Goal: Task Accomplishment & Management: Complete application form

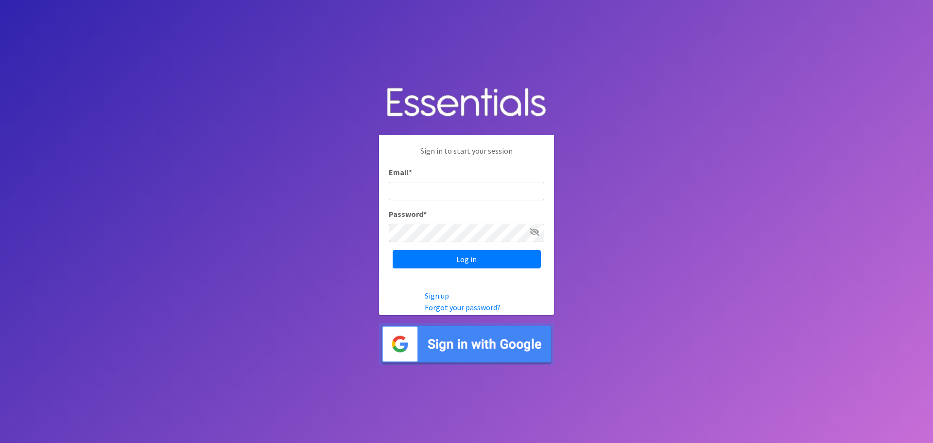
click at [440, 192] on input "Email *" at bounding box center [467, 191] width 156 height 18
type input "[EMAIL_ADDRESS][DOMAIN_NAME]"
click at [393, 250] on input "Log in" at bounding box center [467, 259] width 148 height 18
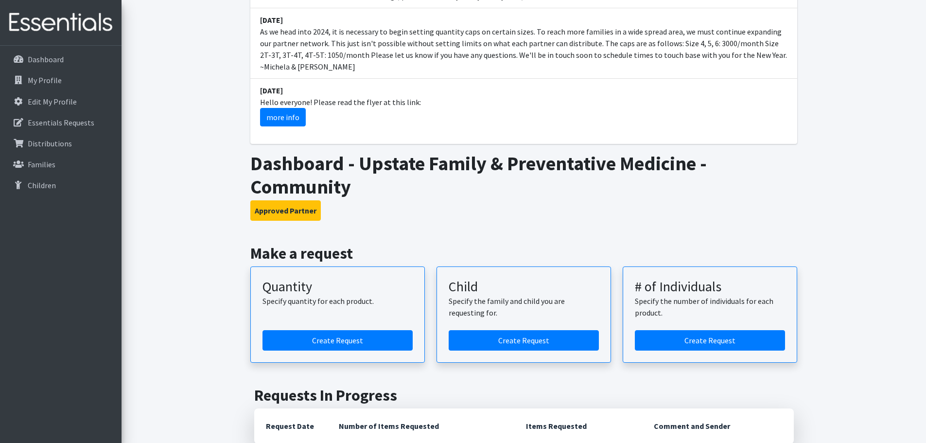
scroll to position [389, 0]
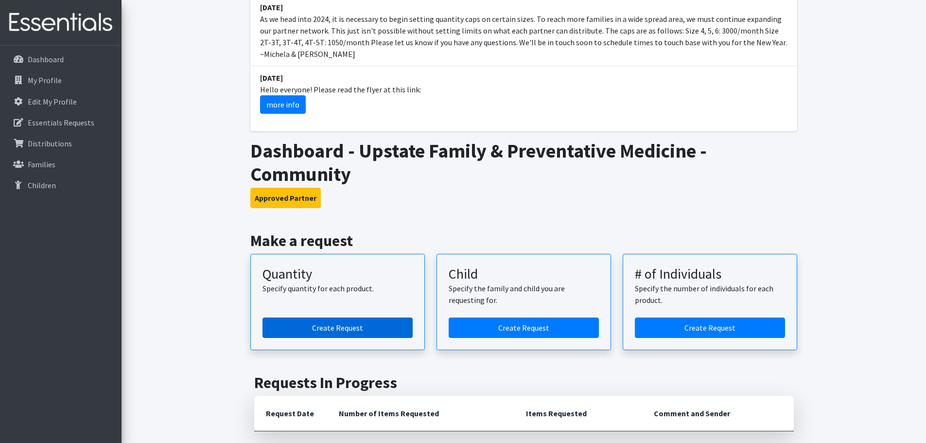
click at [319, 317] on link "Create Request" at bounding box center [338, 327] width 150 height 20
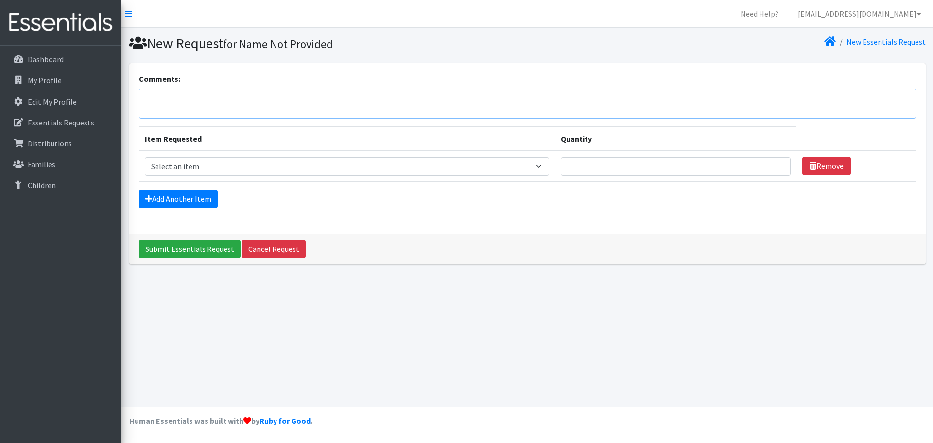
click at [256, 93] on textarea "Comments:" at bounding box center [527, 103] width 777 height 30
type textarea "Family Medicine Community"
click at [274, 164] on select "Select an item 2T3T(30/child) 3T4T(30/child) 4T5T(30/child) Cloth Diaper Kit (s…" at bounding box center [347, 166] width 405 height 18
select select "951"
click at [145, 157] on select "Select an item 2T3T(30/child) 3T4T(30/child) 4T5T(30/child) Cloth Diaper Kit (s…" at bounding box center [347, 166] width 405 height 18
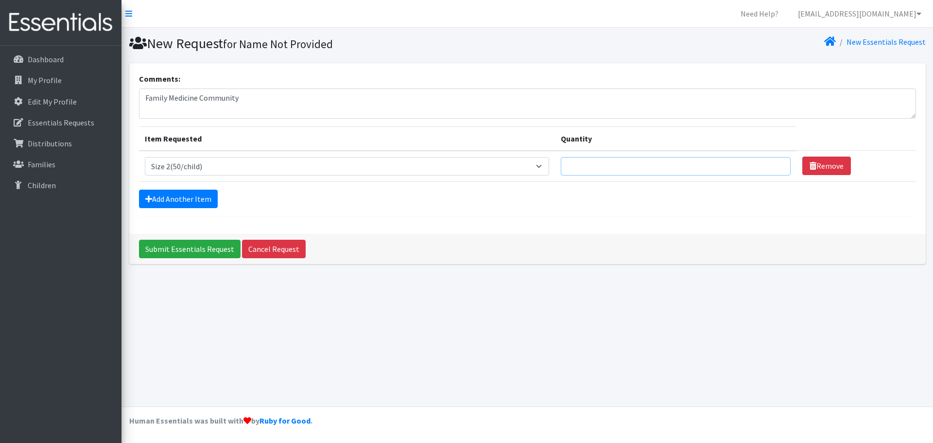
drag, startPoint x: 616, startPoint y: 167, endPoint x: 609, endPoint y: 160, distance: 9.6
click at [615, 166] on input "Quantity" at bounding box center [676, 166] width 230 height 18
type input "200"
click at [203, 195] on link "Add Another Item" at bounding box center [178, 199] width 79 height 18
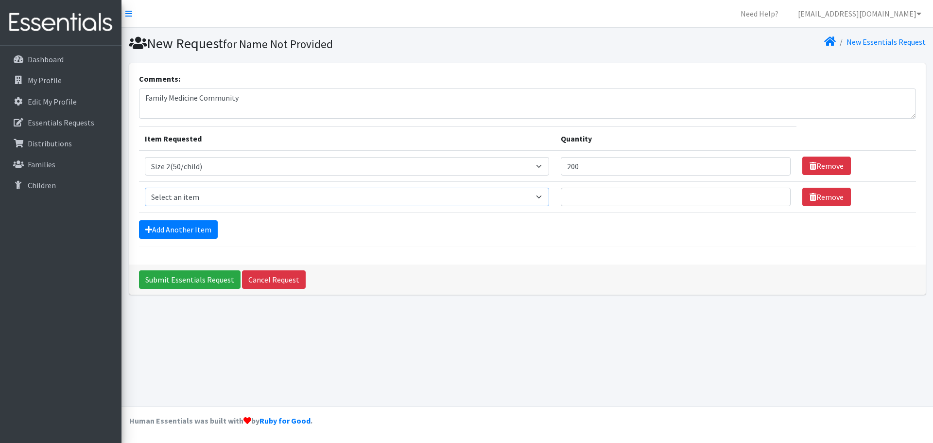
click at [229, 201] on select "Select an item 2T3T(30/child) 3T4T(30/child) 4T5T(30/child) Cloth Diaper Kit (s…" at bounding box center [347, 197] width 405 height 18
select select "963"
click at [145, 188] on select "Select an item 2T3T(30/child) 3T4T(30/child) 4T5T(30/child) Cloth Diaper Kit (s…" at bounding box center [347, 197] width 405 height 18
click at [648, 199] on input "Quantity" at bounding box center [676, 197] width 230 height 18
type input "200"
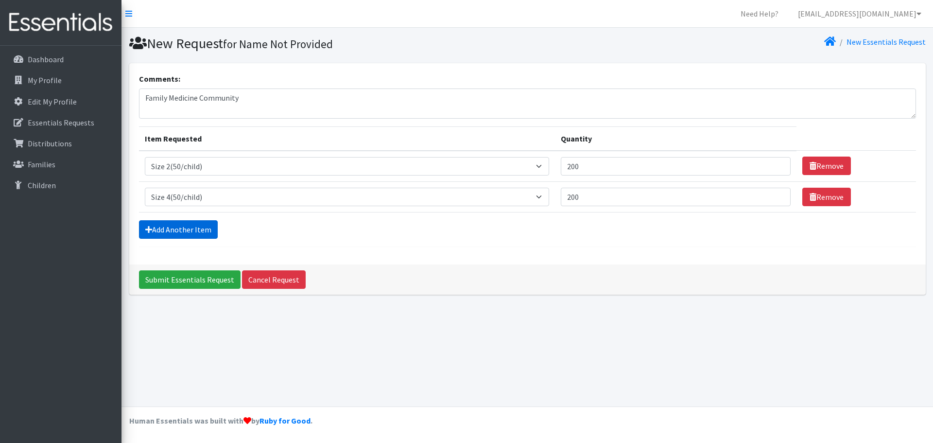
click at [176, 227] on link "Add Another Item" at bounding box center [178, 229] width 79 height 18
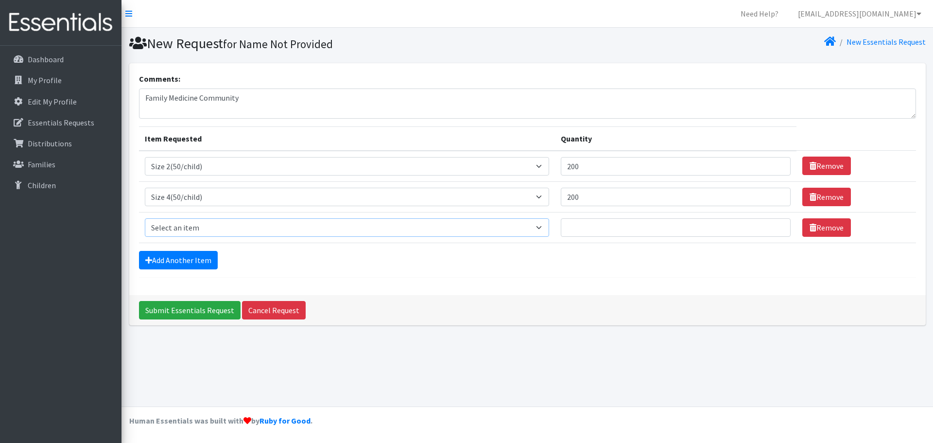
click at [177, 227] on select "Select an item 2T3T(30/child) 3T4T(30/child) 4T5T(30/child) Cloth Diaper Kit (s…" at bounding box center [347, 227] width 405 height 18
select select "964"
click at [145, 218] on select "Select an item 2T3T(30/child) 3T4T(30/child) 4T5T(30/child) Cloth Diaper Kit (s…" at bounding box center [347, 227] width 405 height 18
click at [605, 225] on input "Quantity" at bounding box center [676, 227] width 230 height 18
type input "100"
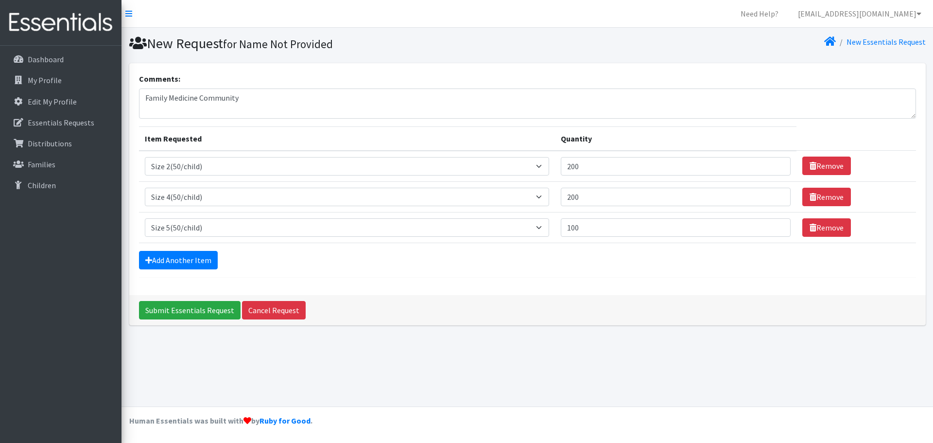
click at [599, 264] on div "Add Another Item" at bounding box center [527, 260] width 777 height 18
click at [202, 312] on input "Submit Essentials Request" at bounding box center [190, 310] width 102 height 18
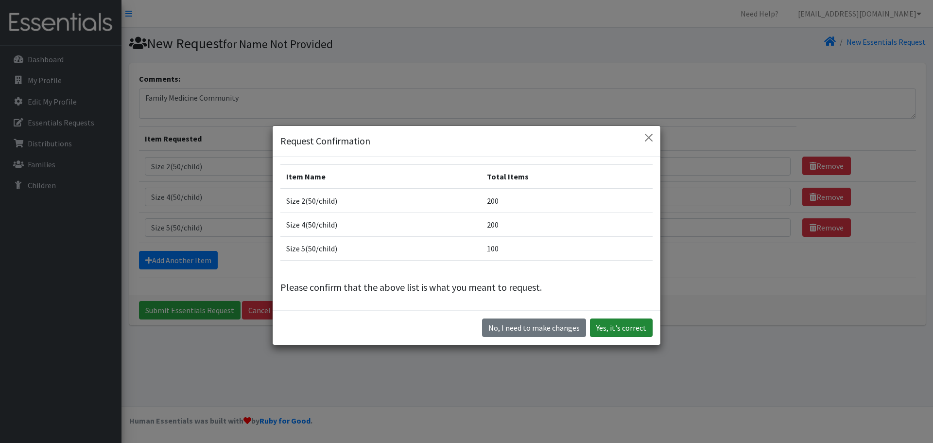
click at [626, 330] on button "Yes, it's correct" at bounding box center [621, 327] width 63 height 18
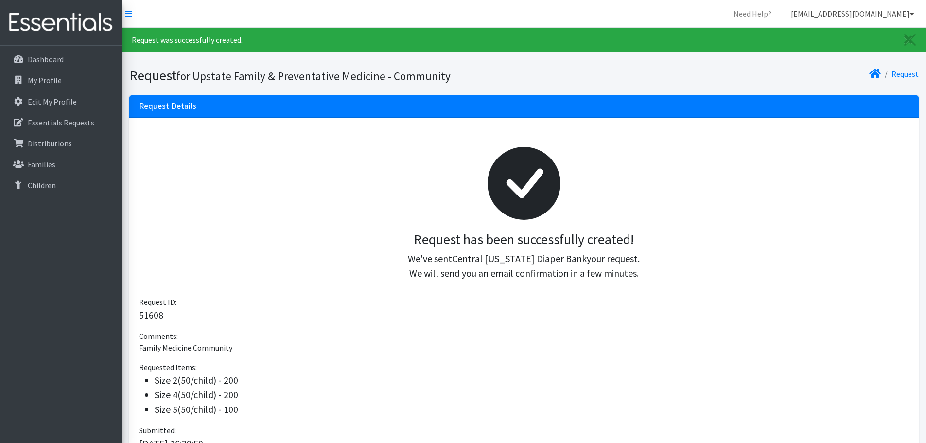
click at [913, 13] on icon at bounding box center [912, 14] width 5 height 8
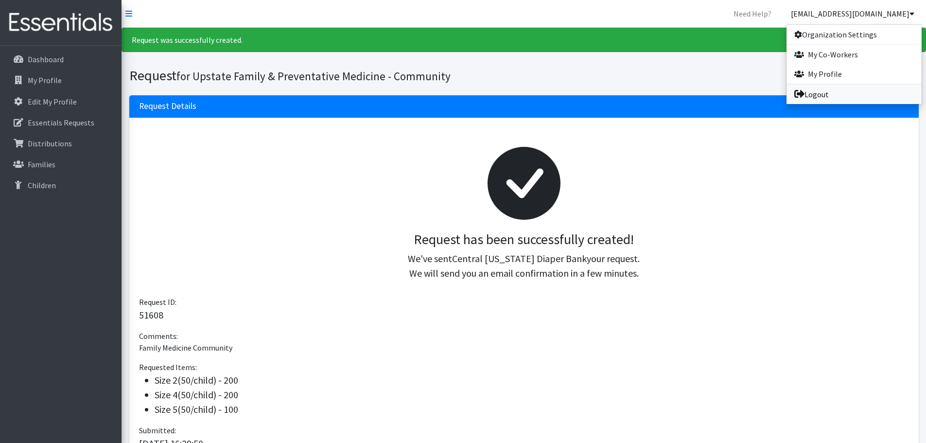
click at [845, 95] on link "Logout" at bounding box center [854, 94] width 135 height 19
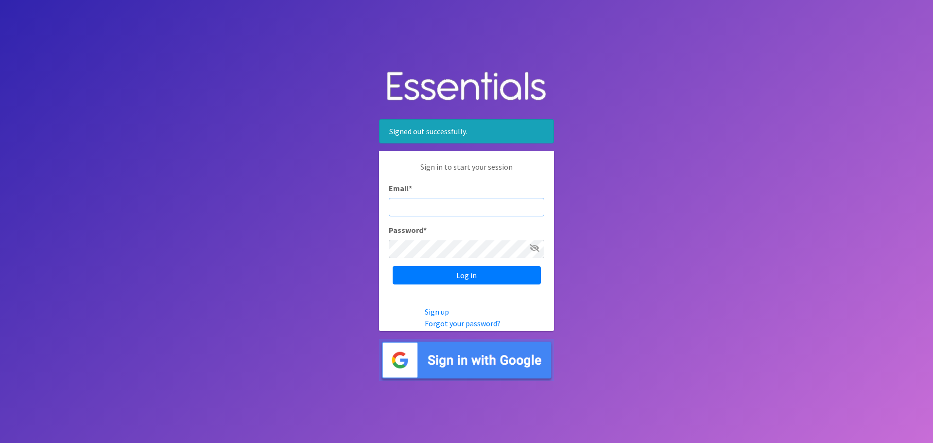
click at [483, 208] on input "Email *" at bounding box center [467, 207] width 156 height 18
type input "[EMAIL_ADDRESS][DOMAIN_NAME]"
click at [481, 273] on input "Log in" at bounding box center [467, 275] width 148 height 18
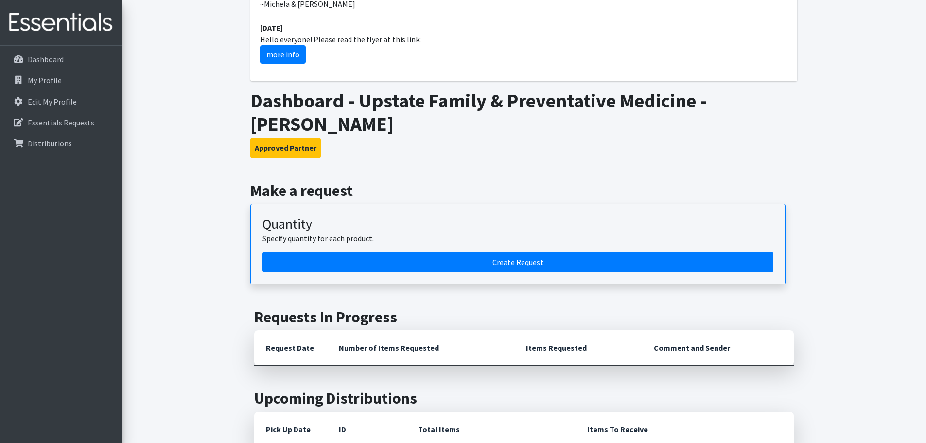
scroll to position [438, 0]
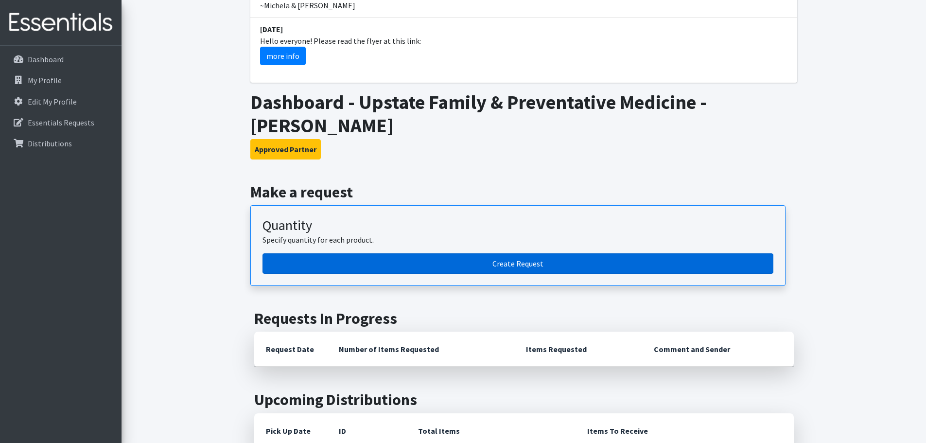
click at [518, 253] on link "Create Request" at bounding box center [518, 263] width 511 height 20
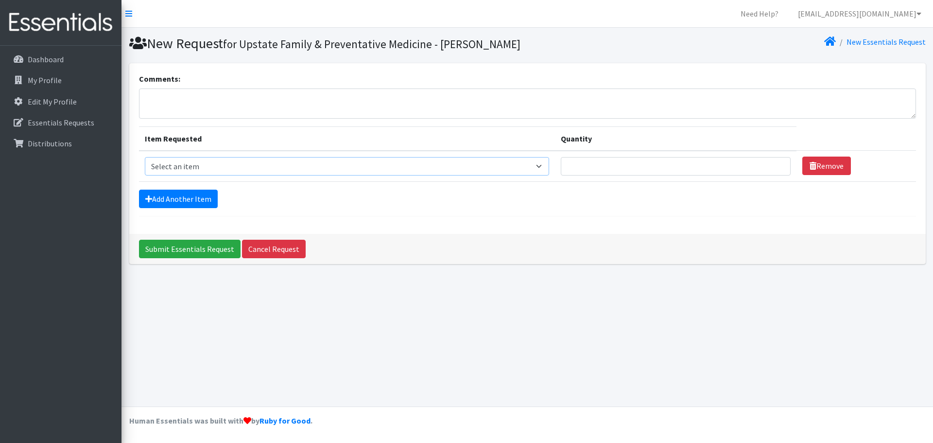
click at [305, 169] on select "Select an item 2T3T(30/child) 3T4T(30/child) 4T5T(30/child) Cloth Diaper Kit (s…" at bounding box center [347, 166] width 405 height 18
click at [177, 98] on textarea "Comments:" at bounding box center [527, 103] width 777 height 30
type textarea "CIH/Family Med [PERSON_NAME]"
click at [201, 167] on select "Select an item 2T3T(30/child) 3T4T(30/child) 4T5T(30/child) Cloth Diaper Kit (s…" at bounding box center [347, 166] width 405 height 18
select select "961"
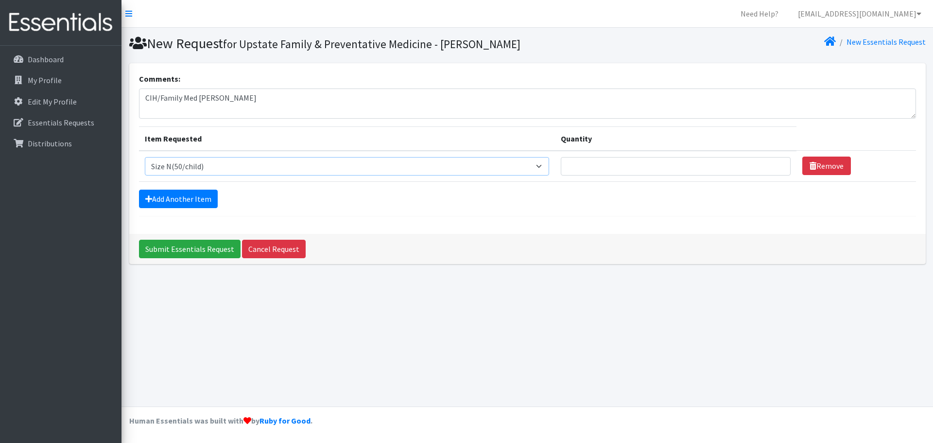
click at [145, 157] on select "Select an item 2T3T(30/child) 3T4T(30/child) 4T5T(30/child) Cloth Diaper Kit (s…" at bounding box center [347, 166] width 405 height 18
drag, startPoint x: 668, startPoint y: 164, endPoint x: 662, endPoint y: 163, distance: 5.4
click at [665, 164] on input "Quantity" at bounding box center [676, 166] width 230 height 18
type input "150"
click at [163, 196] on link "Add Another Item" at bounding box center [178, 199] width 79 height 18
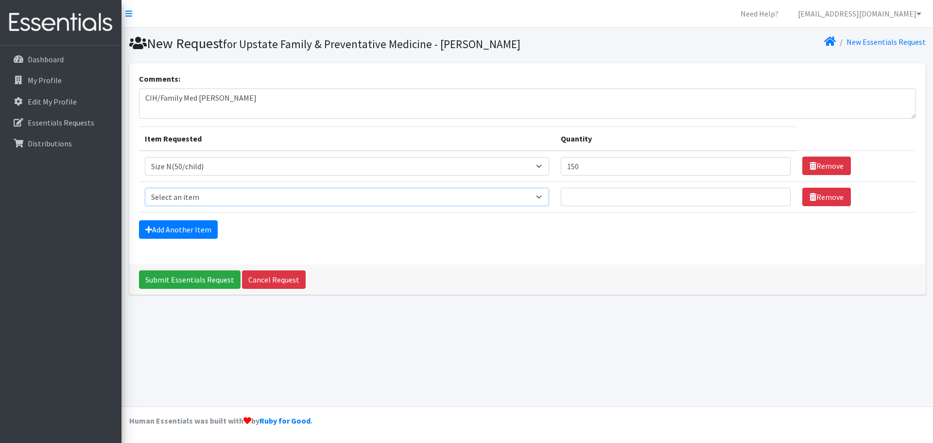
click at [209, 197] on select "Select an item 2T3T(30/child) 3T4T(30/child) 4T5T(30/child) Cloth Diaper Kit (s…" at bounding box center [347, 197] width 405 height 18
select select "950"
click at [145, 188] on select "Select an item 2T3T(30/child) 3T4T(30/child) 4T5T(30/child) Cloth Diaper Kit (s…" at bounding box center [347, 197] width 405 height 18
click at [696, 195] on input "Quantity" at bounding box center [676, 197] width 230 height 18
type input "150"
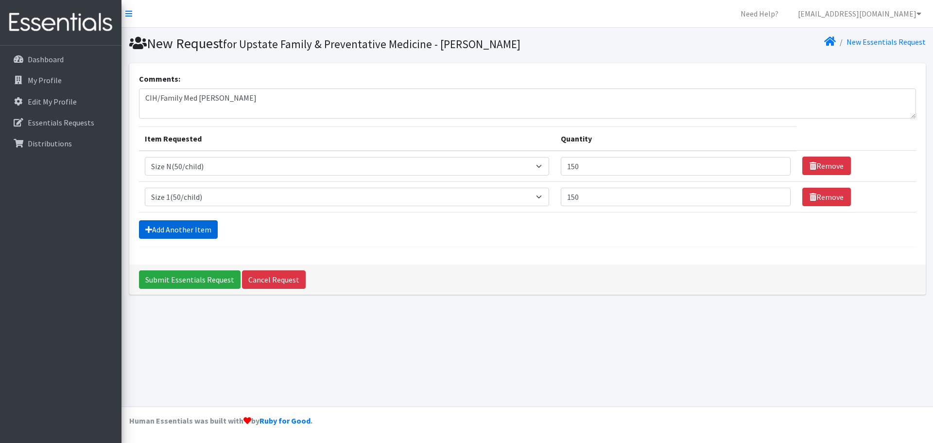
click at [172, 224] on link "Add Another Item" at bounding box center [178, 229] width 79 height 18
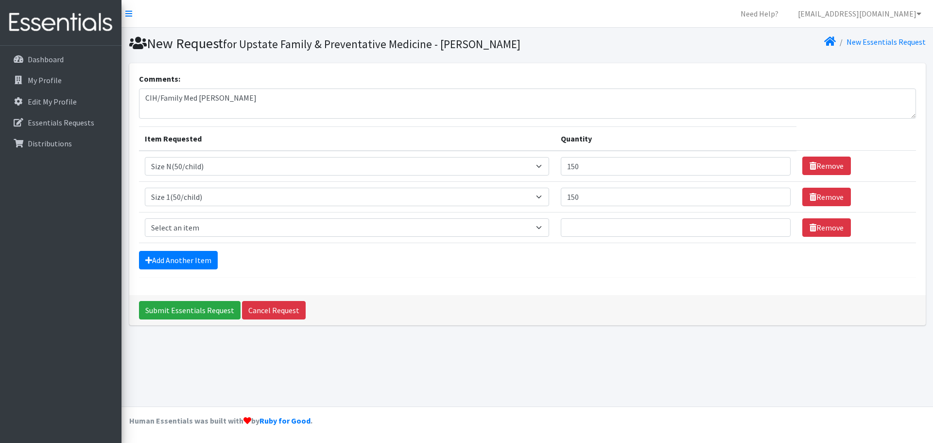
click at [204, 239] on td "Item Requested Select an item 2T3T(30/child) 3T4T(30/child) 4T5T(30/child) Clot…" at bounding box center [347, 227] width 417 height 31
click at [206, 235] on select "Select an item 2T3T(30/child) 3T4T(30/child) 4T5T(30/child) Cloth Diaper Kit (s…" at bounding box center [347, 227] width 405 height 18
select select "963"
click at [145, 218] on select "Select an item 2T3T(30/child) 3T4T(30/child) 4T5T(30/child) Cloth Diaper Kit (s…" at bounding box center [347, 227] width 405 height 18
click at [648, 230] on input "Quantity" at bounding box center [676, 227] width 230 height 18
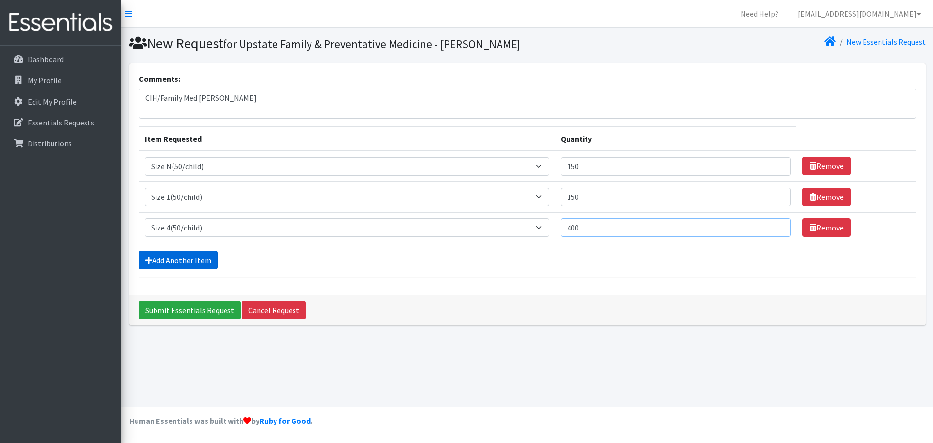
type input "400"
click at [188, 260] on link "Add Another Item" at bounding box center [178, 260] width 79 height 18
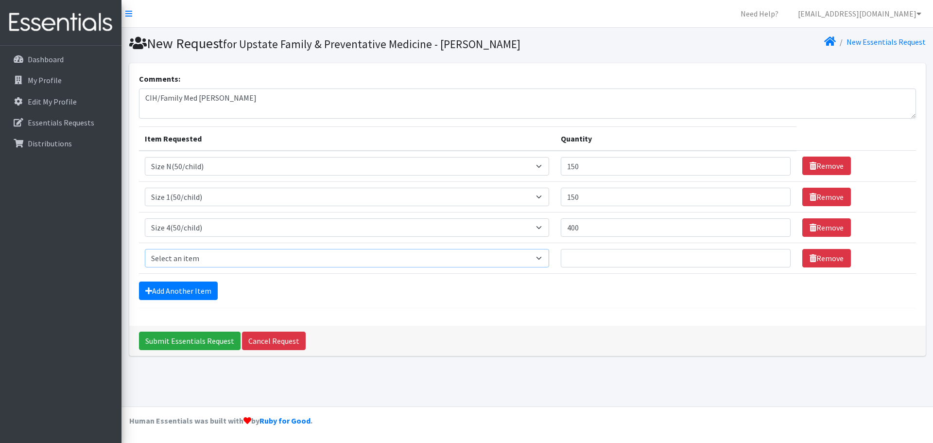
click at [192, 252] on select "Select an item 2T3T(30/child) 3T4T(30/child) 4T5T(30/child) Cloth Diaper Kit (s…" at bounding box center [347, 258] width 405 height 18
select select "964"
click at [145, 249] on select "Select an item 2T3T(30/child) 3T4T(30/child) 4T5T(30/child) Cloth Diaper Kit (s…" at bounding box center [347, 258] width 405 height 18
click at [601, 257] on input "Quantity" at bounding box center [676, 258] width 230 height 18
type input "250"
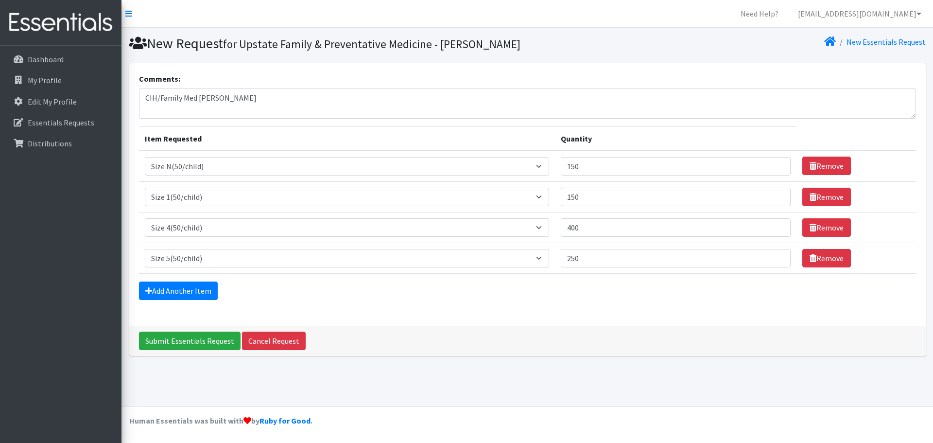
click at [521, 293] on div "Add Another Item" at bounding box center [527, 291] width 777 height 18
click at [181, 291] on link "Add Another Item" at bounding box center [178, 291] width 79 height 18
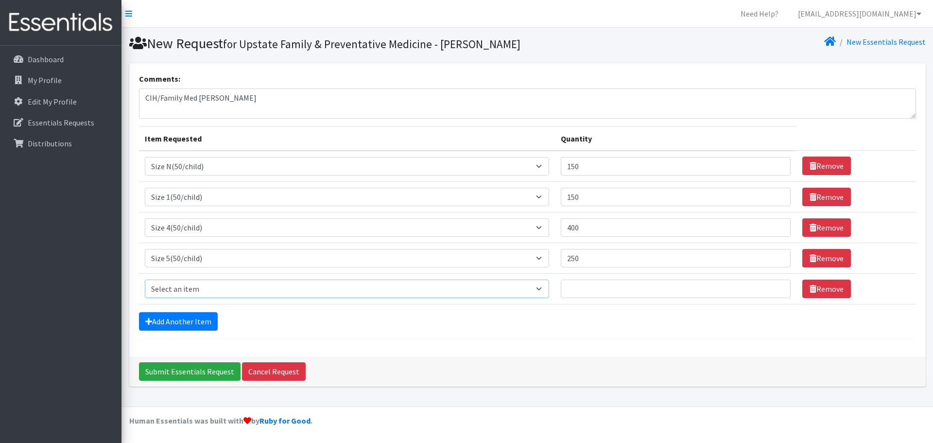
click at [239, 293] on select "Select an item 2T3T(30/child) 3T4T(30/child) 4T5T(30/child) Cloth Diaper Kit (s…" at bounding box center [347, 289] width 405 height 18
select select "954"
click at [145, 280] on select "Select an item 2T3T(30/child) 3T4T(30/child) 4T5T(30/child) Cloth Diaper Kit (s…" at bounding box center [347, 289] width 405 height 18
click at [631, 289] on input "Quantity" at bounding box center [676, 289] width 230 height 18
type input "100"
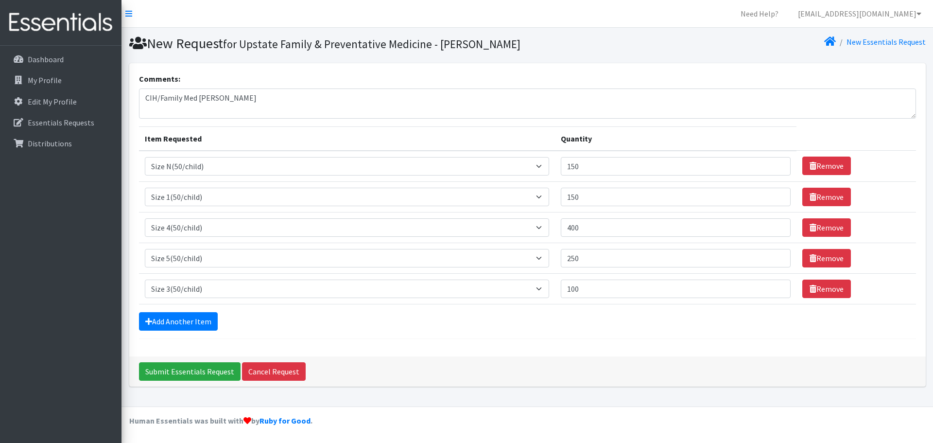
click at [608, 333] on form "Comments: CIH/Family Med Nappi Item Requested Quantity Item Requested Select an…" at bounding box center [527, 206] width 777 height 266
click at [193, 370] on input "Submit Essentials Request" at bounding box center [190, 371] width 102 height 18
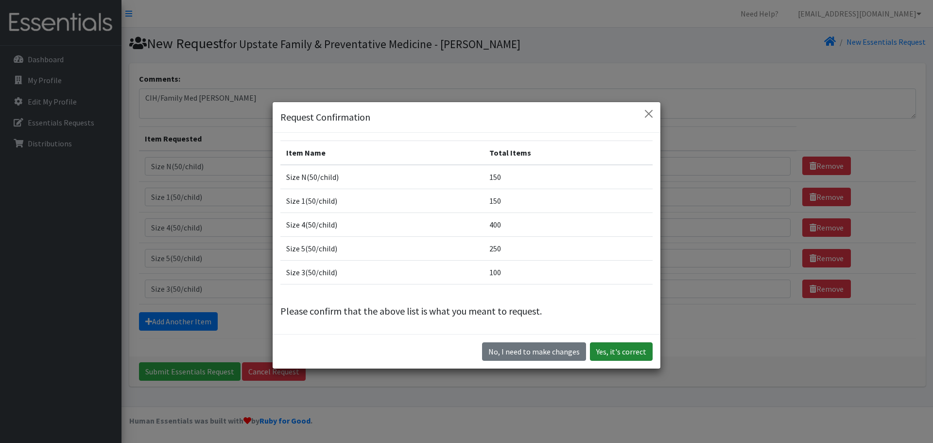
click at [611, 353] on button "Yes, it's correct" at bounding box center [621, 351] width 63 height 18
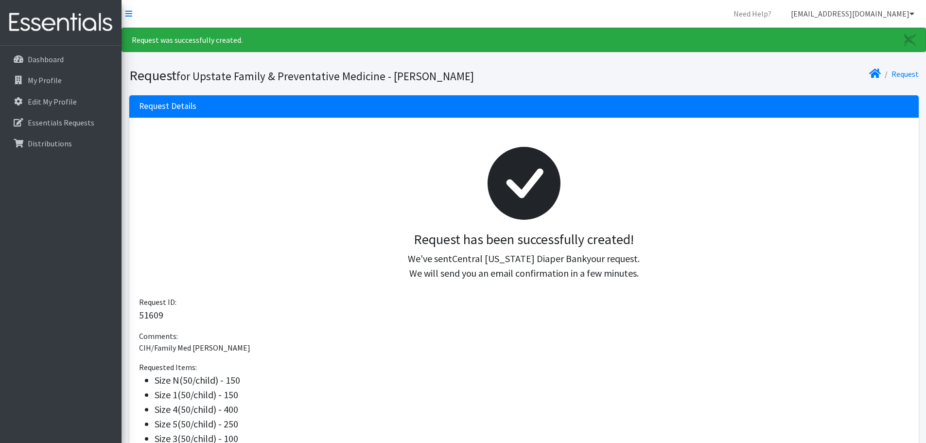
click at [908, 15] on link "[EMAIL_ADDRESS][DOMAIN_NAME]" at bounding box center [852, 13] width 139 height 19
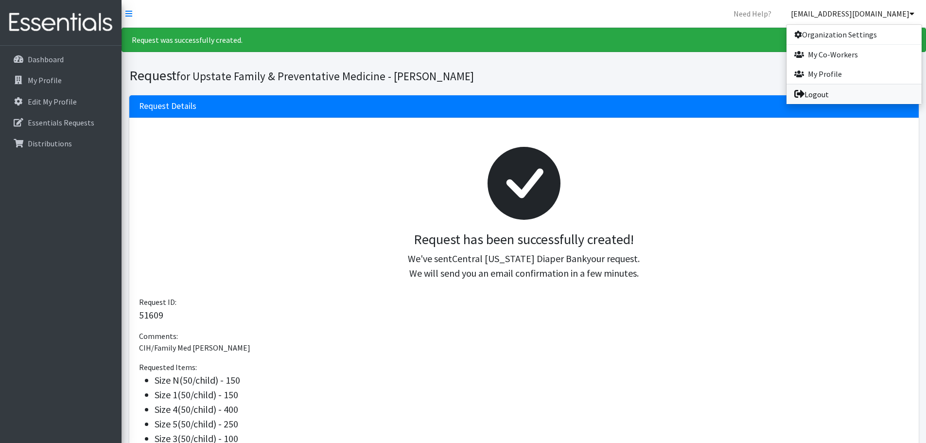
drag, startPoint x: 857, startPoint y: 90, endPoint x: 781, endPoint y: 34, distance: 94.5
click at [855, 90] on link "Logout" at bounding box center [854, 94] width 135 height 19
